Goal: Navigation & Orientation: Find specific page/section

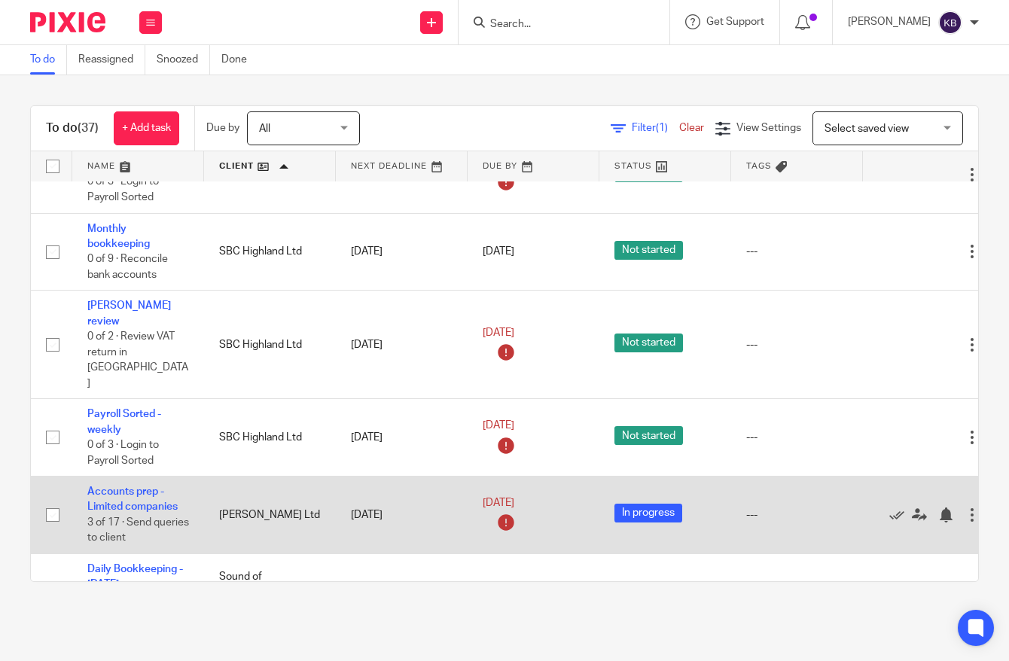
scroll to position [1534, 0]
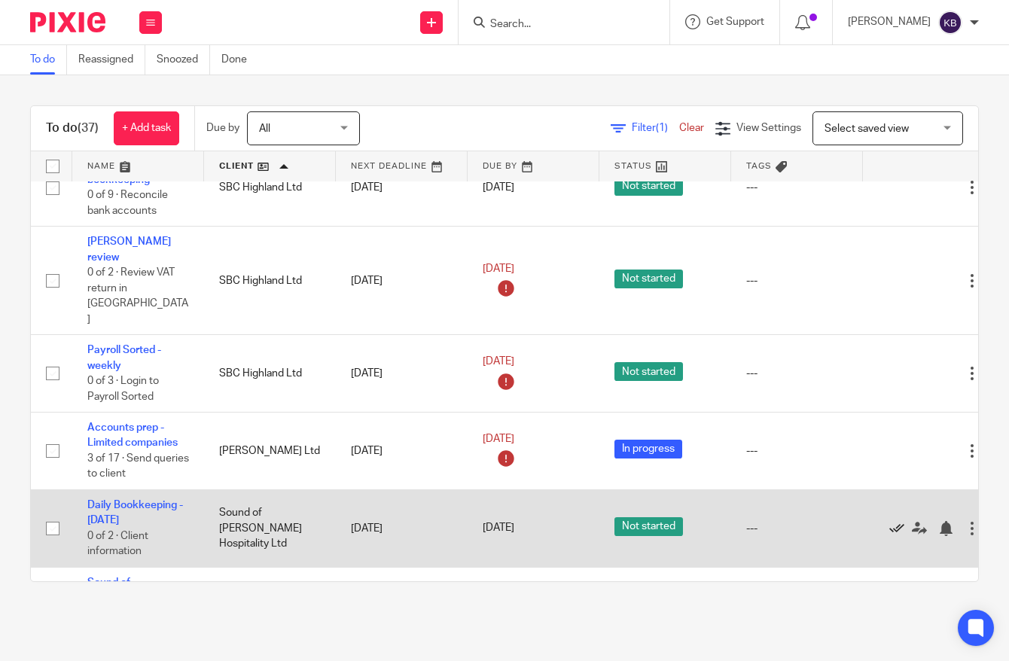
click at [899, 521] on icon at bounding box center [896, 528] width 15 height 15
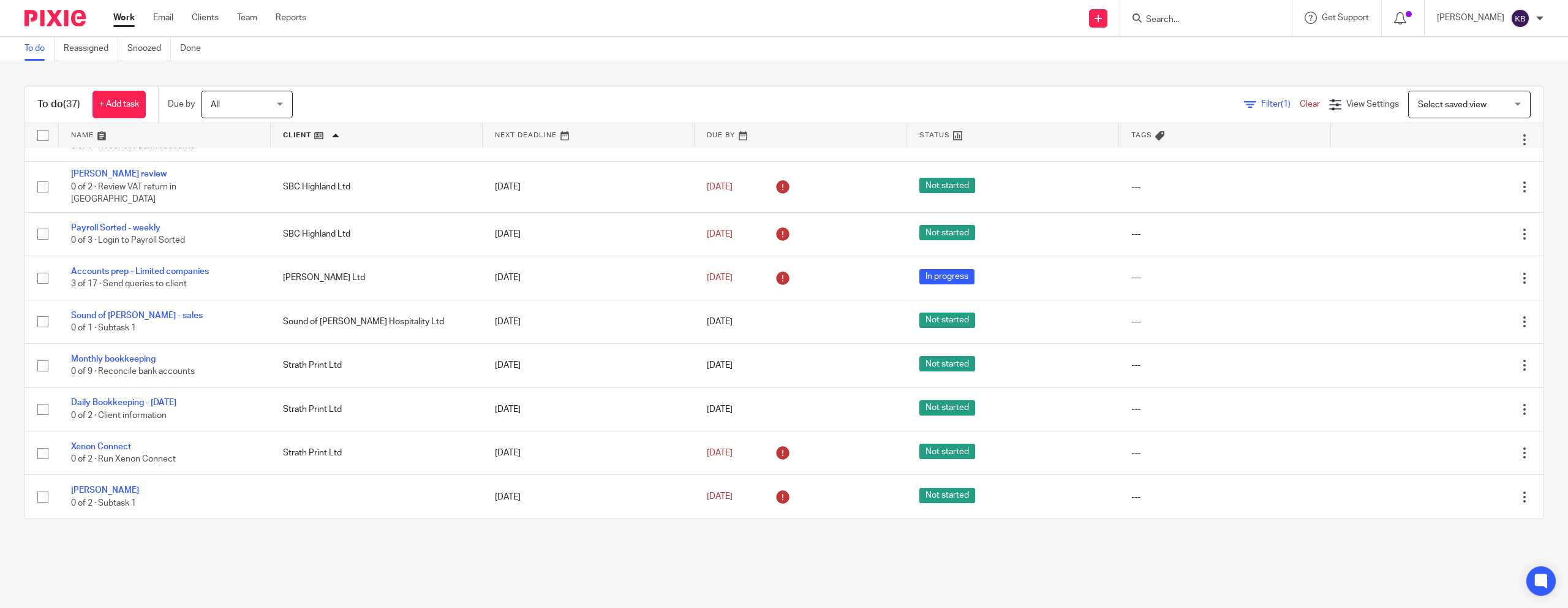
scroll to position [842, 0]
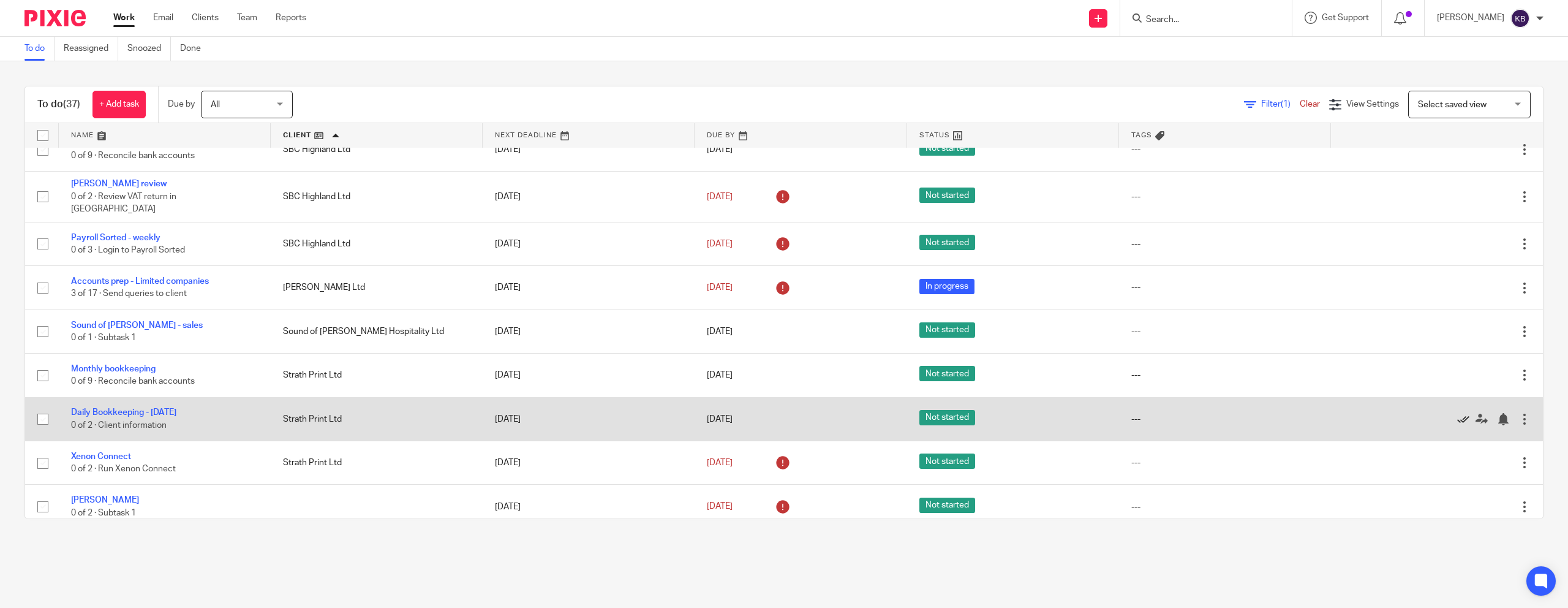
click at [820, 413] on icon at bounding box center [1463, 419] width 12 height 12
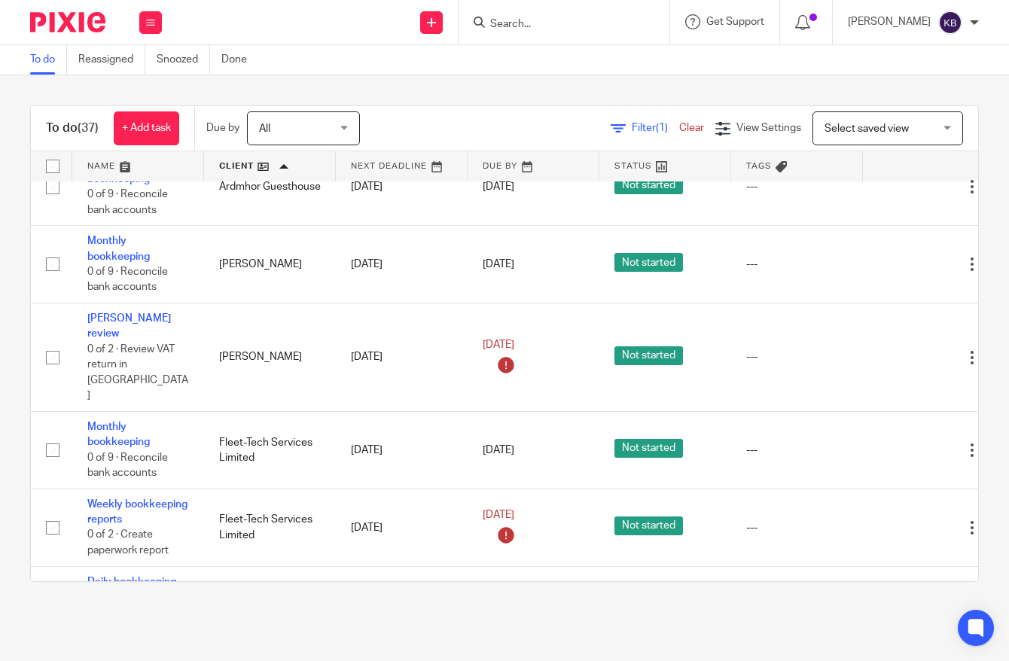
scroll to position [0, 0]
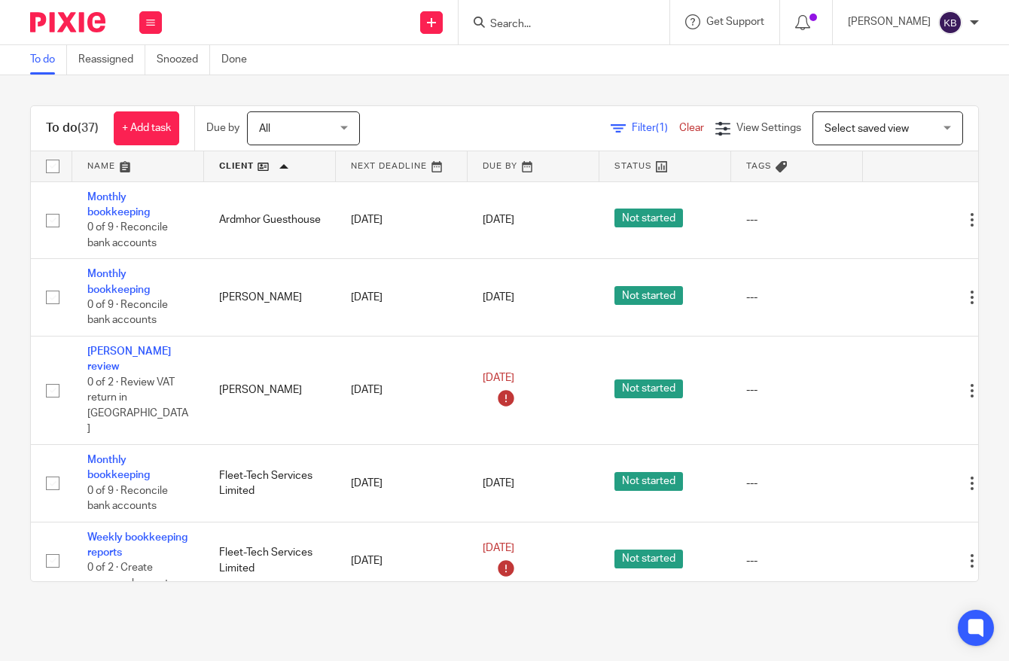
click at [258, 169] on link at bounding box center [270, 166] width 132 height 30
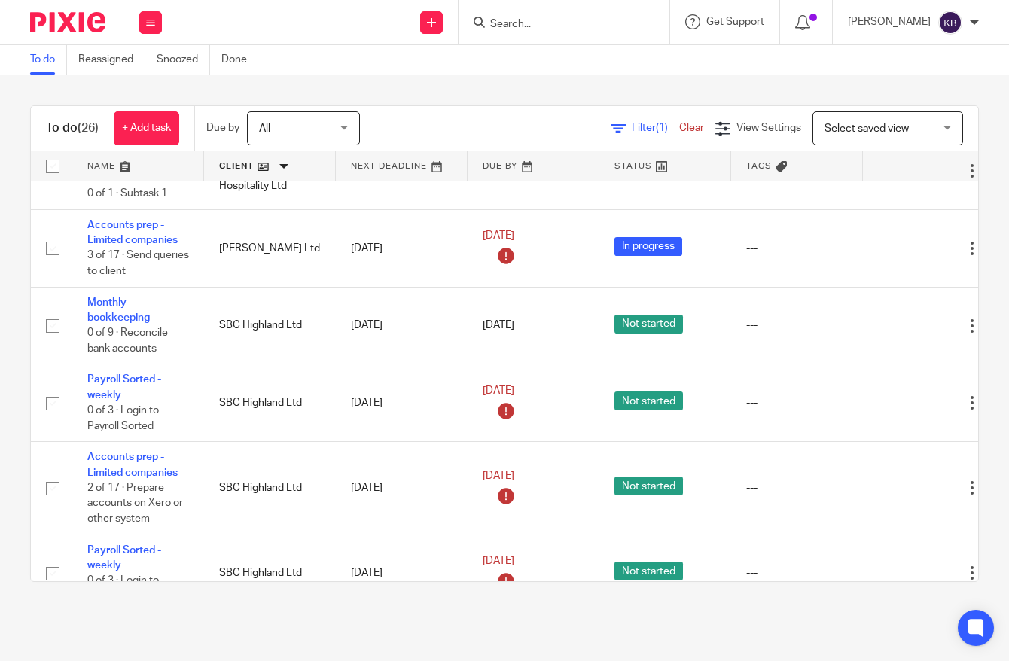
scroll to position [249, 0]
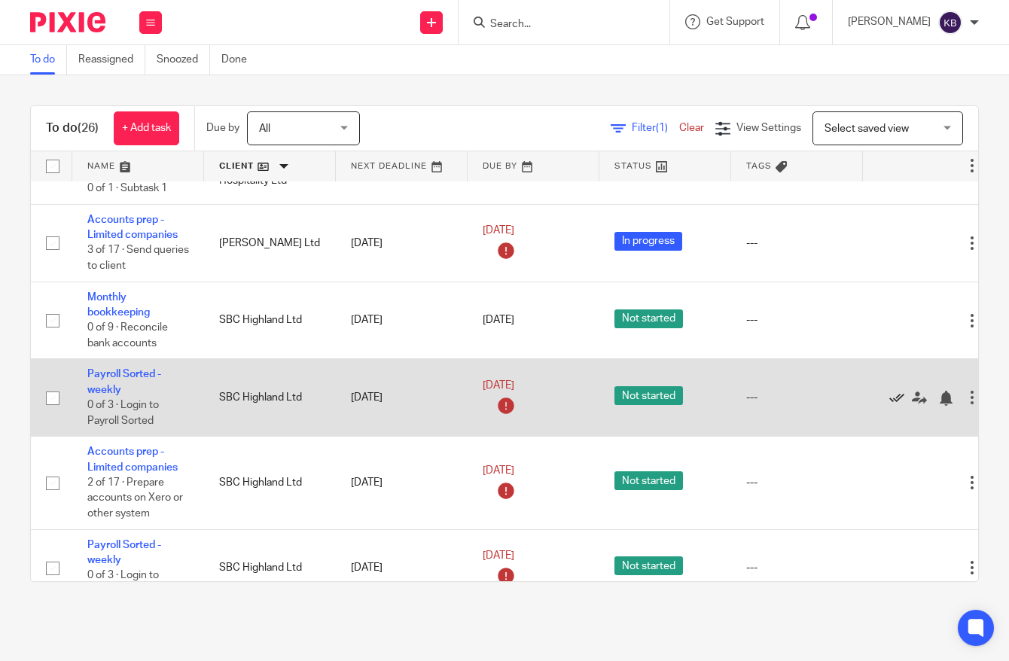
click at [900, 391] on icon at bounding box center [896, 398] width 15 height 15
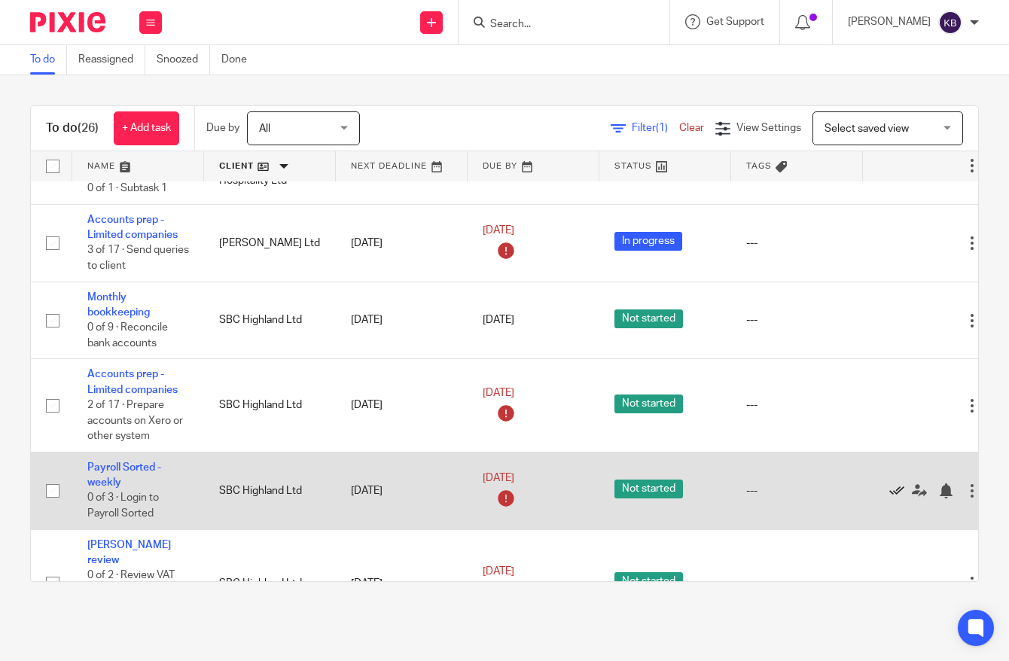
click at [892, 483] on icon at bounding box center [896, 490] width 15 height 15
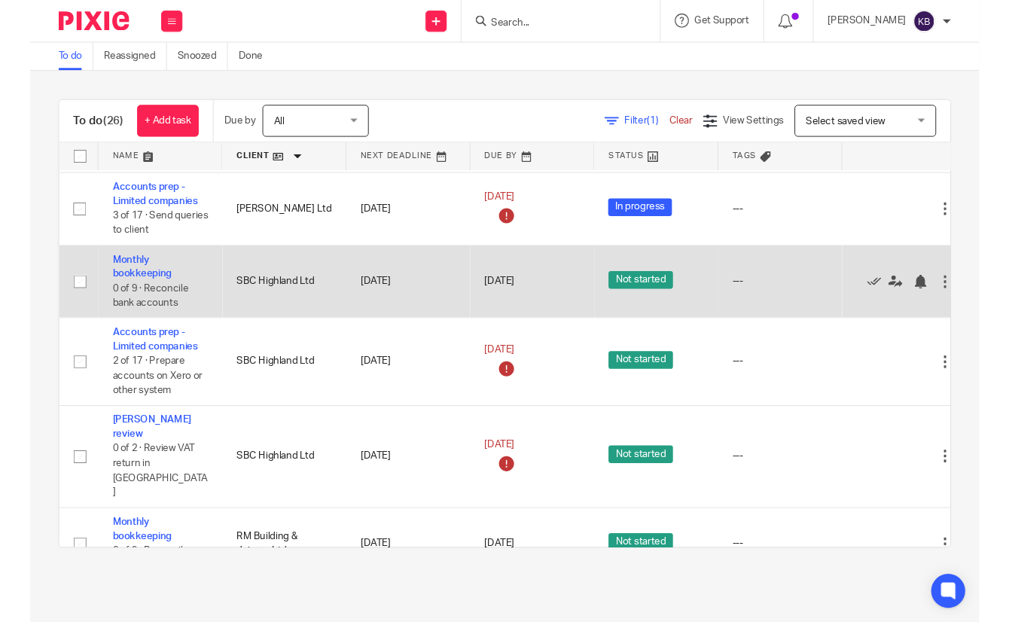
scroll to position [272, 0]
